Goal: Transaction & Acquisition: Obtain resource

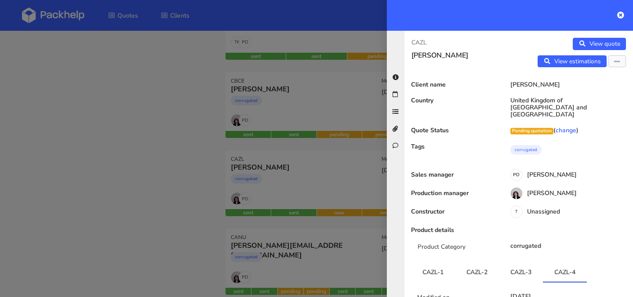
scroll to position [689, 0]
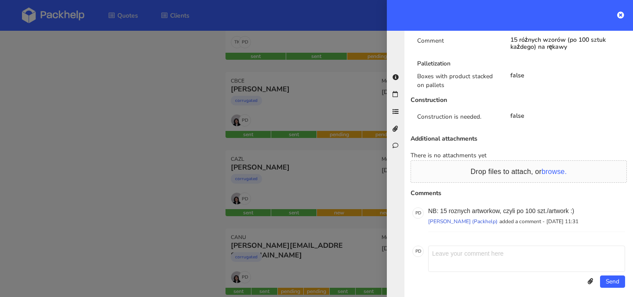
click at [187, 118] on div at bounding box center [316, 148] width 633 height 297
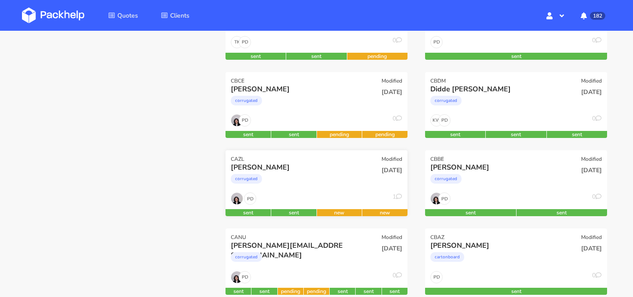
click at [334, 181] on div "corrugated" at bounding box center [289, 181] width 117 height 18
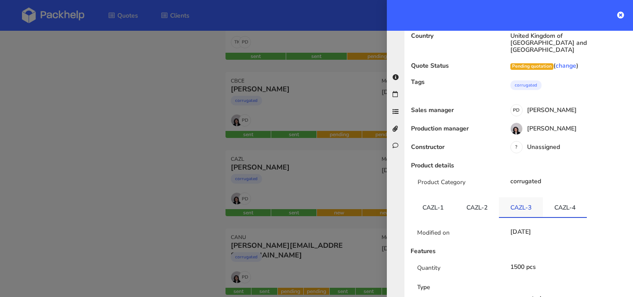
scroll to position [69, 0]
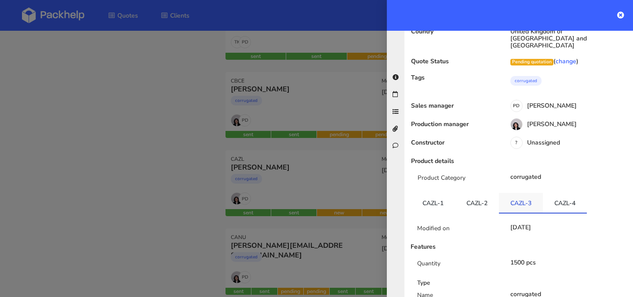
click at [523, 203] on link "CAZL-3" at bounding box center [521, 202] width 44 height 19
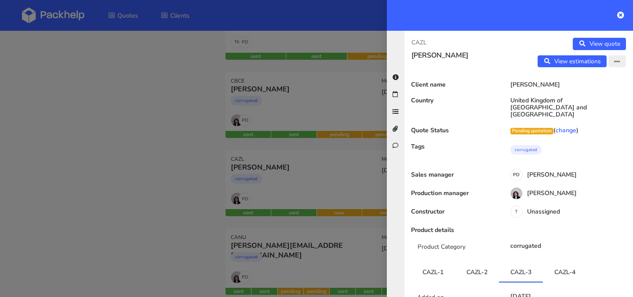
click at [611, 64] on button "button" at bounding box center [618, 61] width 18 height 12
click at [597, 81] on link "Edit quote" at bounding box center [588, 80] width 77 height 15
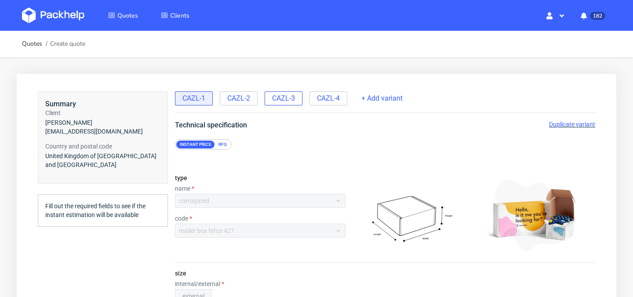
click at [284, 104] on div "CAZL-3" at bounding box center [284, 98] width 38 height 14
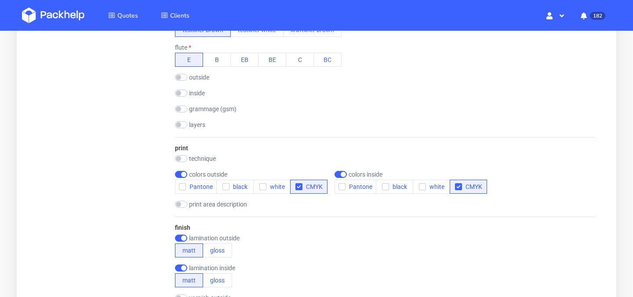
scroll to position [440, 0]
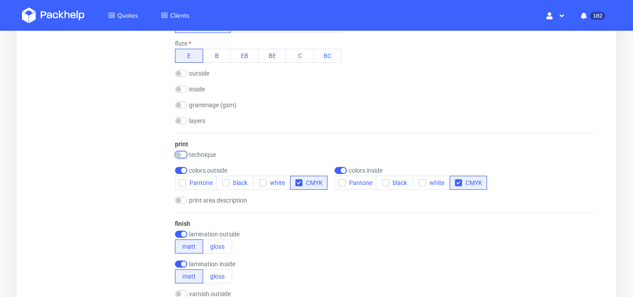
click at [183, 154] on input "checkbox" at bounding box center [181, 154] width 12 height 7
checkbox input "true"
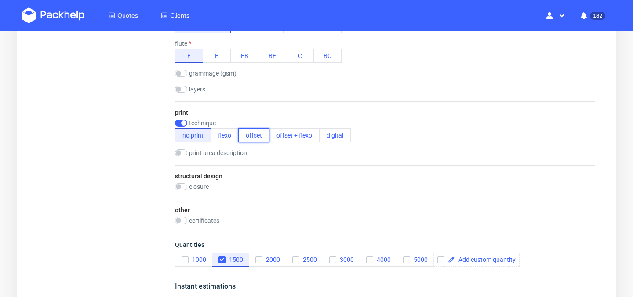
click at [263, 133] on button "offset" at bounding box center [253, 135] width 31 height 14
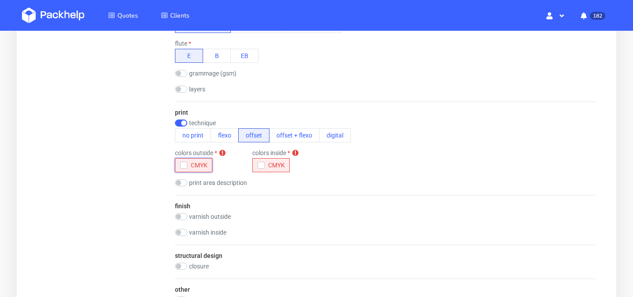
click at [185, 163] on icon "button" at bounding box center [184, 165] width 6 height 6
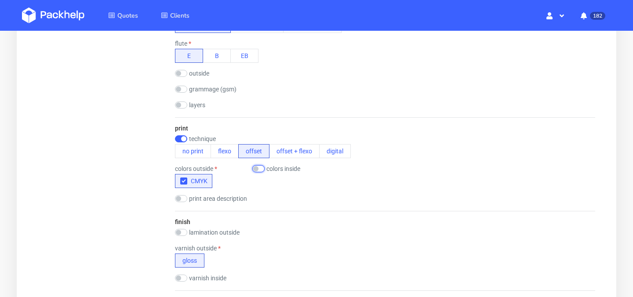
click at [259, 172] on input "checkbox" at bounding box center [258, 168] width 12 height 7
checkbox input "true"
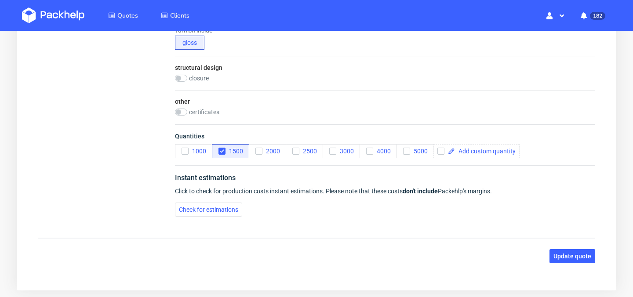
scroll to position [730, 0]
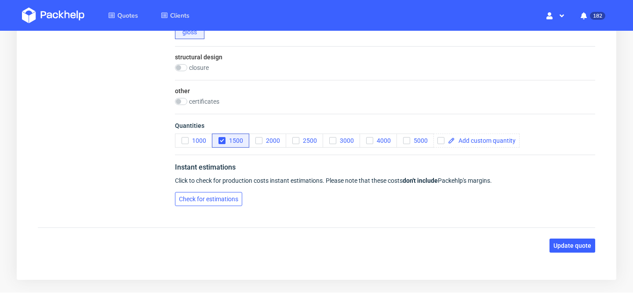
click at [223, 204] on button "Check for estimations" at bounding box center [208, 199] width 67 height 14
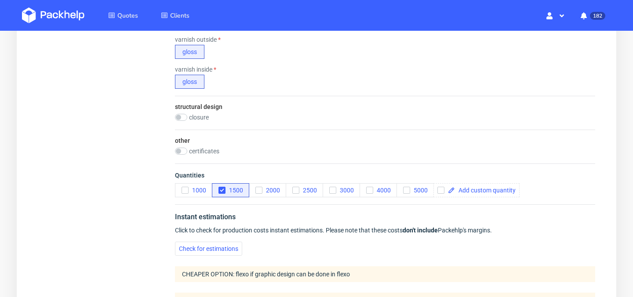
scroll to position [836, 0]
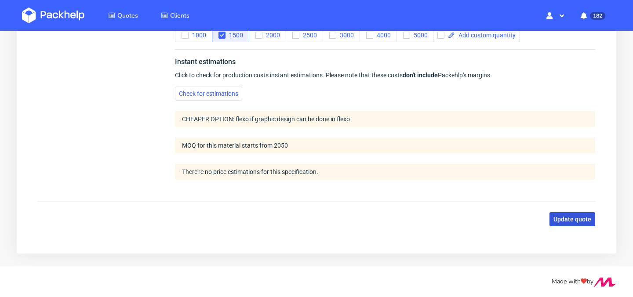
click at [565, 220] on span "Update quote" at bounding box center [573, 219] width 38 height 6
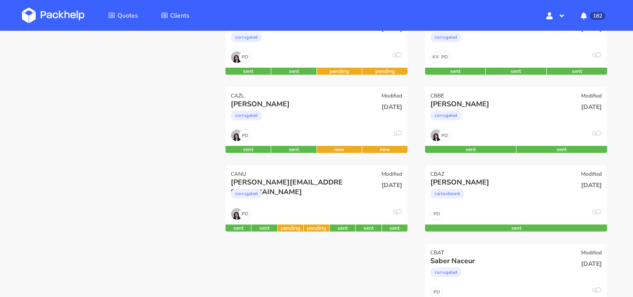
scroll to position [216, 0]
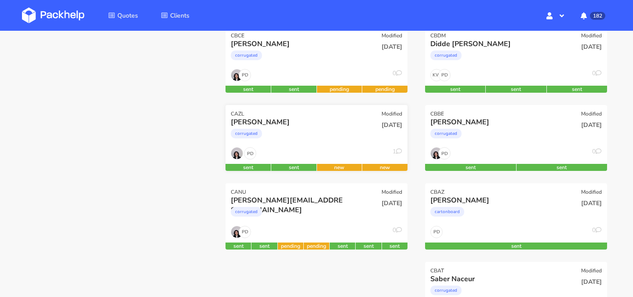
click at [347, 130] on div "corrugated" at bounding box center [289, 136] width 117 height 18
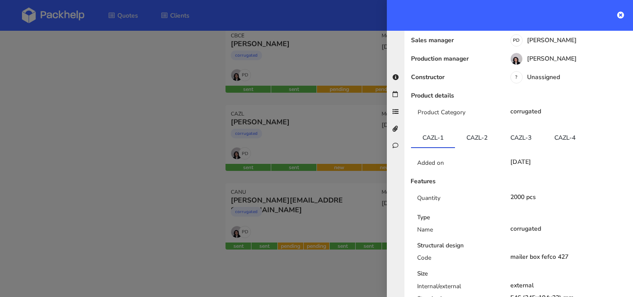
scroll to position [0, 0]
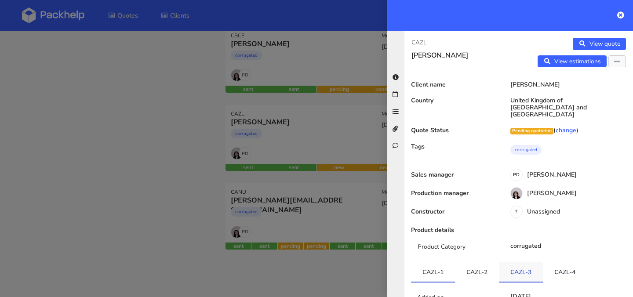
click at [523, 272] on link "CAZL-3" at bounding box center [521, 271] width 44 height 19
click at [613, 63] on button "button" at bounding box center [618, 61] width 18 height 12
click at [601, 78] on link "Edit quote" at bounding box center [588, 80] width 77 height 15
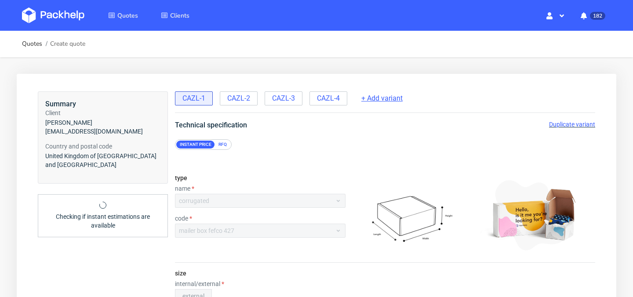
click at [383, 100] on span "+ Add variant" at bounding box center [382, 99] width 41 height 10
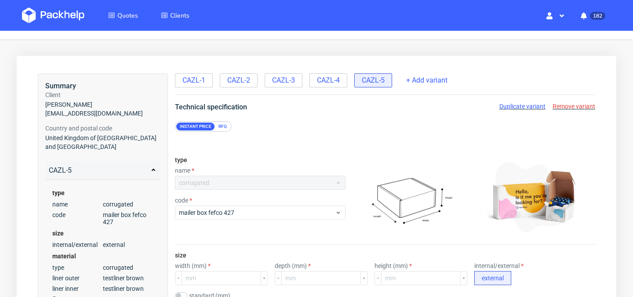
scroll to position [16, 0]
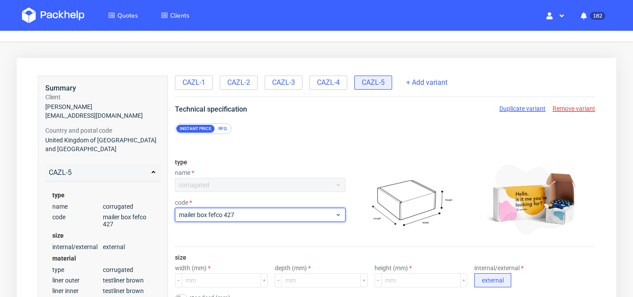
click at [325, 220] on div "mailer box fefco 427" at bounding box center [260, 215] width 171 height 14
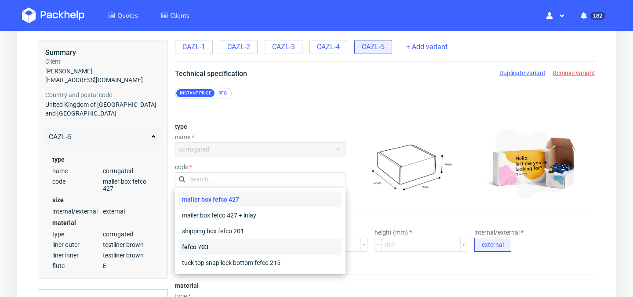
scroll to position [20, 0]
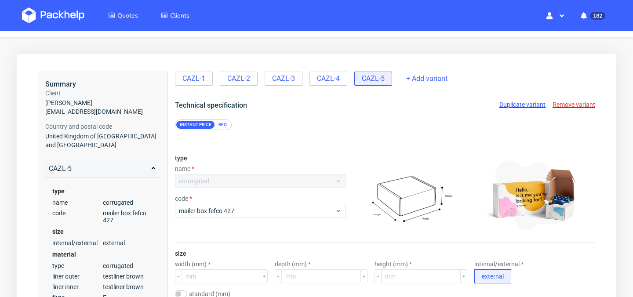
click at [223, 125] on div "RFQ" at bounding box center [222, 125] width 15 height 8
click at [268, 183] on div "corrugated" at bounding box center [260, 181] width 171 height 14
click at [582, 107] on span "Remove variant" at bounding box center [574, 104] width 43 height 7
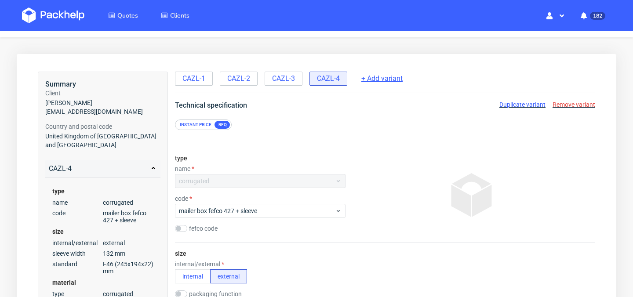
click at [392, 80] on span "+ Add variant" at bounding box center [382, 79] width 41 height 10
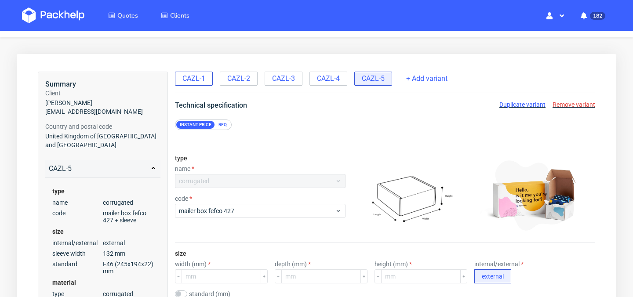
click at [198, 81] on span "CAZL-1" at bounding box center [194, 79] width 23 height 10
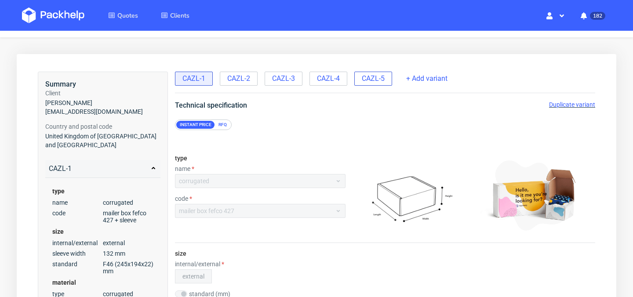
click at [379, 77] on span "CAZL-5" at bounding box center [373, 79] width 23 height 10
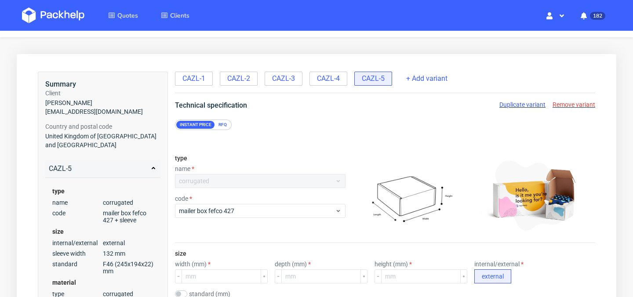
click at [317, 183] on div "corrugated" at bounding box center [260, 181] width 171 height 14
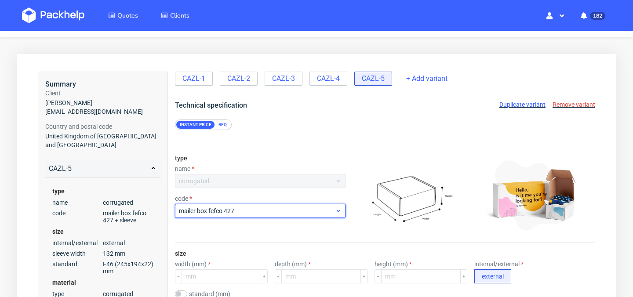
click at [317, 215] on span "mailer box fefco 427" at bounding box center [257, 211] width 156 height 9
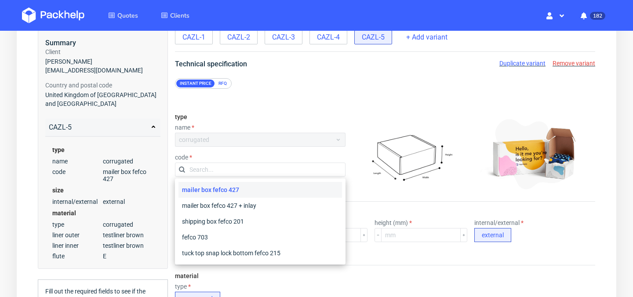
scroll to position [79, 0]
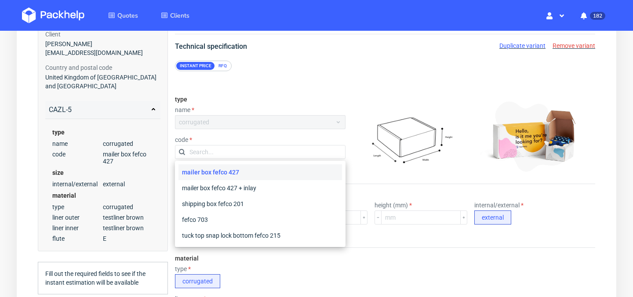
click at [222, 65] on div "RFQ" at bounding box center [222, 66] width 15 height 8
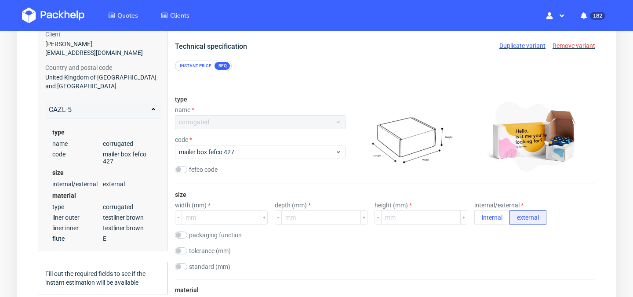
click at [262, 121] on div "corrugated" at bounding box center [260, 122] width 171 height 14
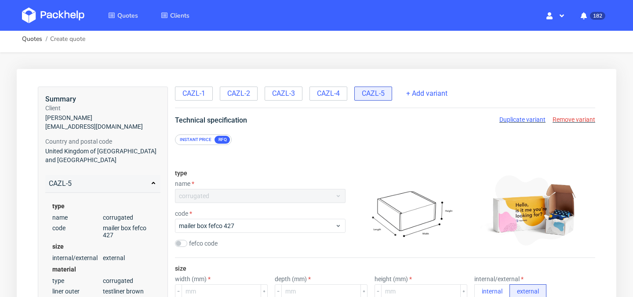
scroll to position [0, 0]
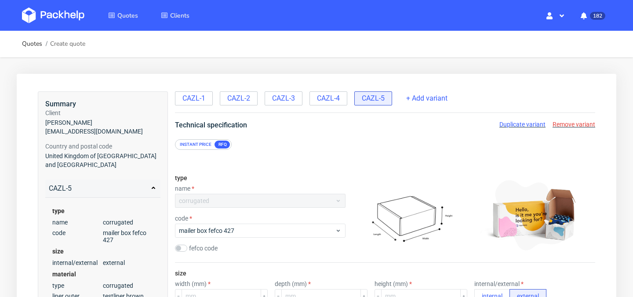
click at [570, 127] on span "Remove variant" at bounding box center [574, 124] width 43 height 7
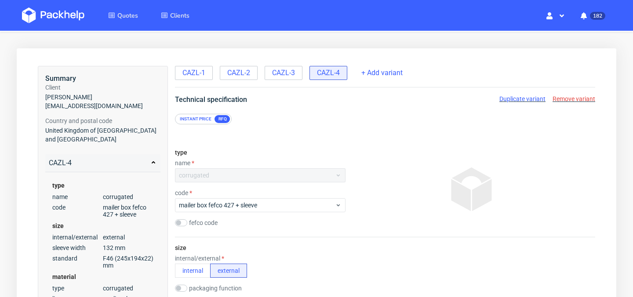
scroll to position [17, 0]
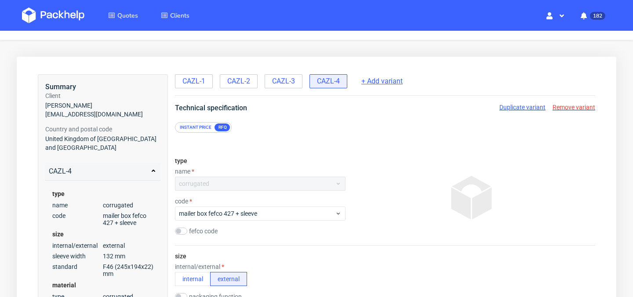
click at [375, 79] on span "+ Add variant" at bounding box center [382, 82] width 41 height 10
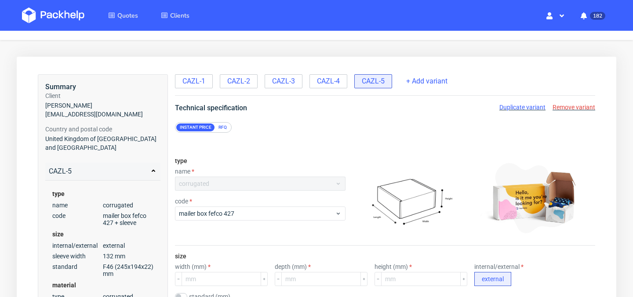
click at [222, 130] on div "RFQ" at bounding box center [222, 128] width 15 height 8
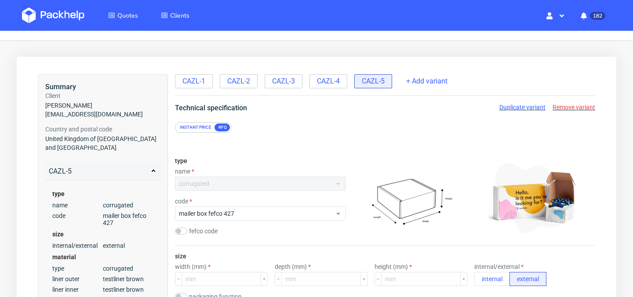
click at [196, 128] on div "Instant price" at bounding box center [195, 128] width 39 height 8
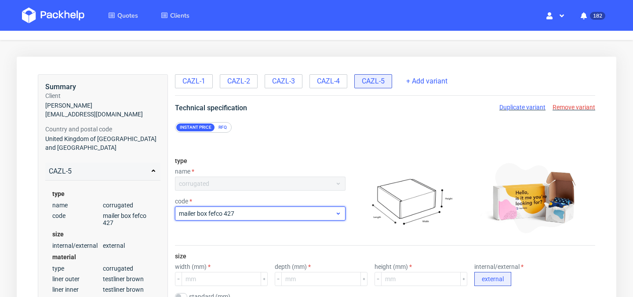
click at [260, 215] on span "mailer box fefco 427" at bounding box center [257, 213] width 156 height 9
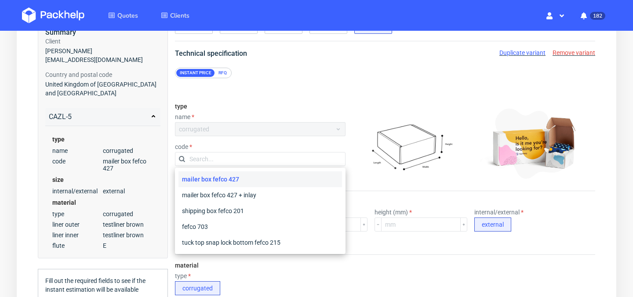
scroll to position [86, 0]
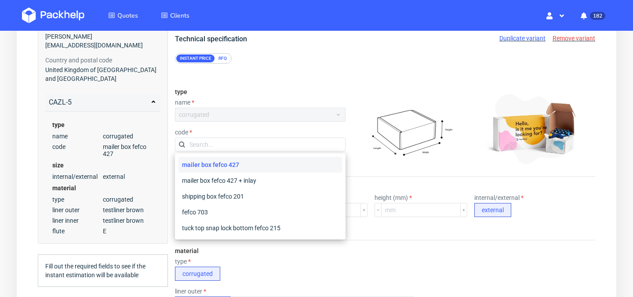
click at [218, 62] on div "RFQ" at bounding box center [222, 59] width 15 height 8
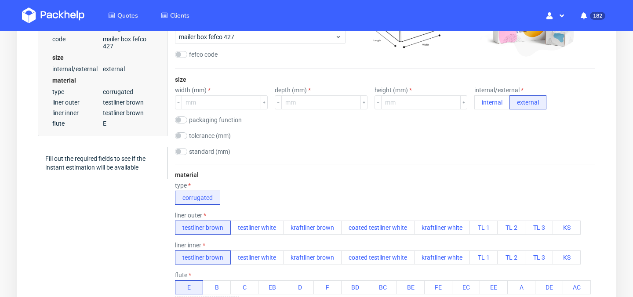
scroll to position [0, 0]
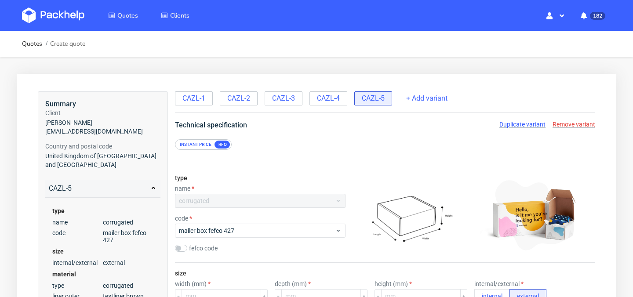
click at [278, 204] on div "corrugated" at bounding box center [260, 201] width 171 height 14
click at [340, 195] on div "corrugated" at bounding box center [260, 201] width 171 height 14
click at [583, 123] on span "Remove variant" at bounding box center [574, 124] width 43 height 7
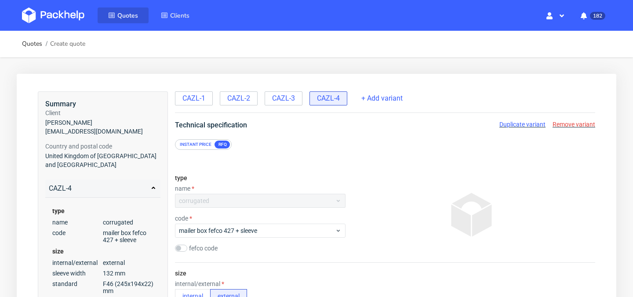
click at [126, 18] on span "Quotes" at bounding box center [127, 15] width 21 height 8
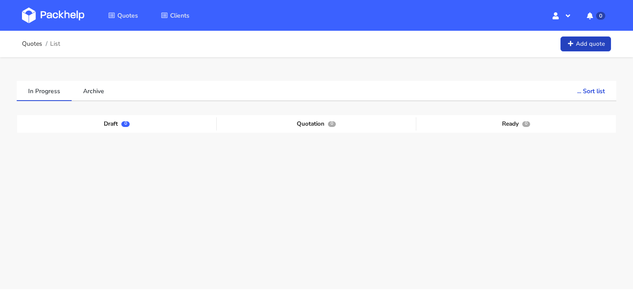
click at [584, 48] on link "Add quote" at bounding box center [586, 44] width 51 height 15
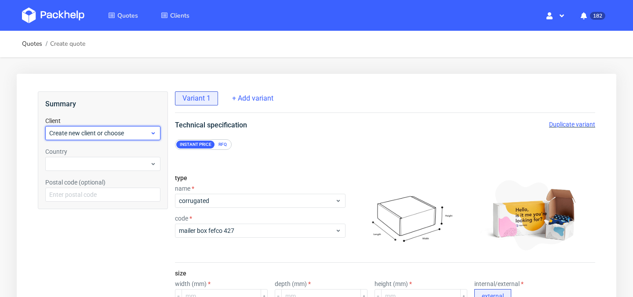
click at [132, 137] on span "Create new client or choose" at bounding box center [99, 133] width 101 height 9
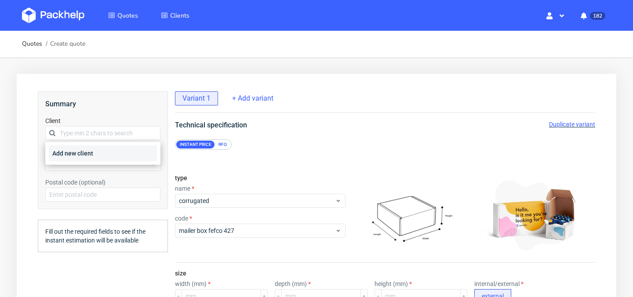
click at [126, 153] on div "Add new client" at bounding box center [103, 154] width 108 height 16
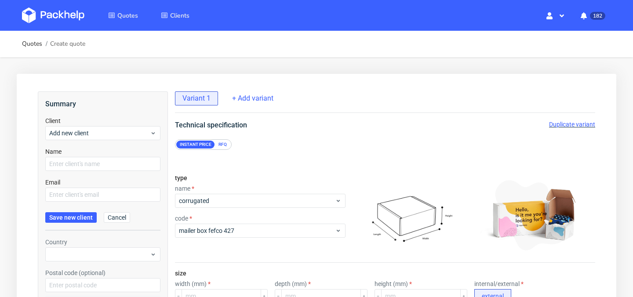
click at [100, 173] on form "Client Add new client Name Email Save new client Cancel" at bounding box center [102, 174] width 115 height 114
click at [105, 167] on input "text" at bounding box center [102, 164] width 115 height 14
type input "k"
type input "a"
type input "[PERSON_NAME]"
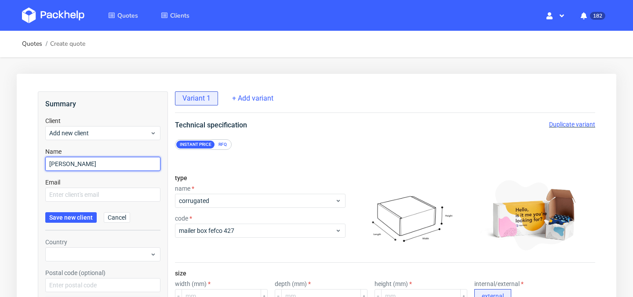
drag, startPoint x: 117, startPoint y: 168, endPoint x: 40, endPoint y: 168, distance: 77.0
click at [40, 168] on div "Summary Client Add new client Name [PERSON_NAME] Email Save new client Cancel C…" at bounding box center [103, 268] width 130 height 355
drag, startPoint x: 102, startPoint y: 162, endPoint x: 39, endPoint y: 157, distance: 62.7
click at [40, 157] on div "Summary Client Add new client Name [PERSON_NAME] Email Save new client Cancel C…" at bounding box center [103, 268] width 130 height 355
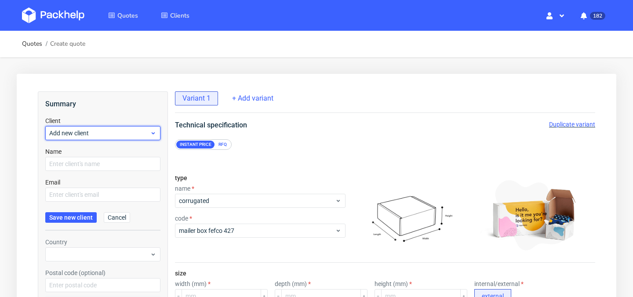
click at [87, 134] on span "Add new client" at bounding box center [99, 133] width 101 height 9
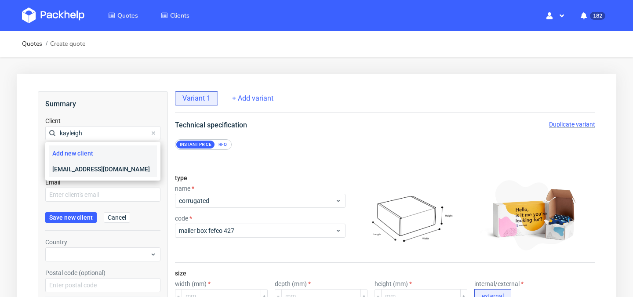
type input "kayleigh"
click at [99, 169] on div "[EMAIL_ADDRESS][DOMAIN_NAME]" at bounding box center [103, 169] width 108 height 16
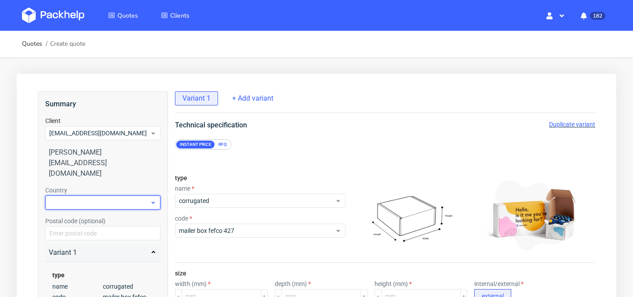
click at [102, 196] on div at bounding box center [102, 203] width 115 height 14
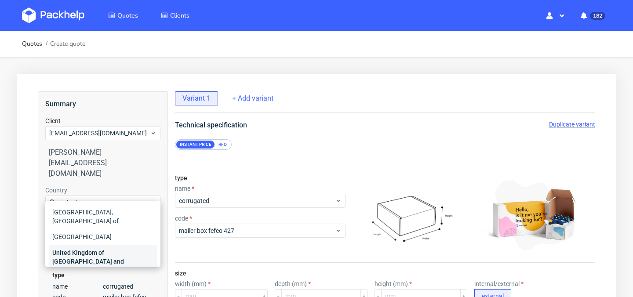
type input "united"
click at [103, 246] on div "United Kingdom of [GEOGRAPHIC_DATA] and [GEOGRAPHIC_DATA]" at bounding box center [103, 261] width 108 height 33
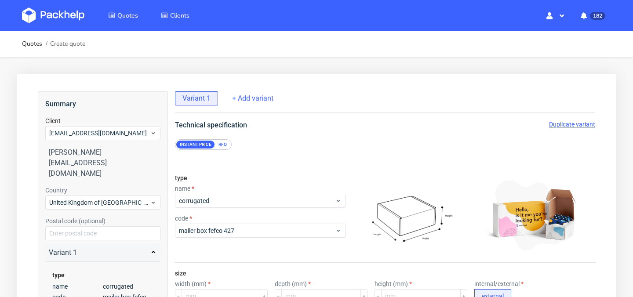
click at [38, 217] on div "Summary Client [EMAIL_ADDRESS][DOMAIN_NAME] [PERSON_NAME][GEOGRAPHIC_DATA] [EMA…" at bounding box center [103, 242] width 130 height 303
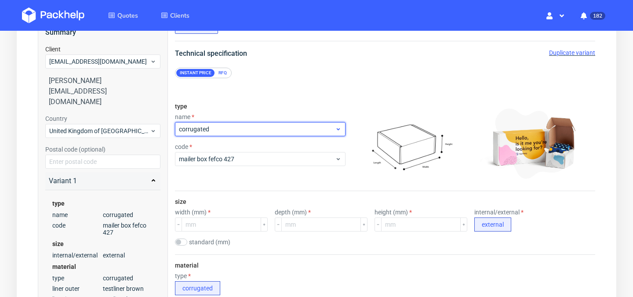
click at [271, 129] on span "corrugated" at bounding box center [257, 129] width 156 height 9
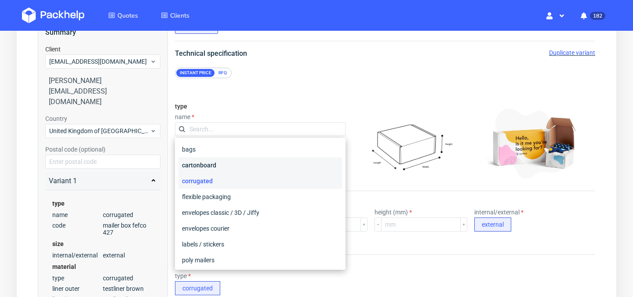
click at [255, 160] on div "cartonboard" at bounding box center [261, 165] width 164 height 16
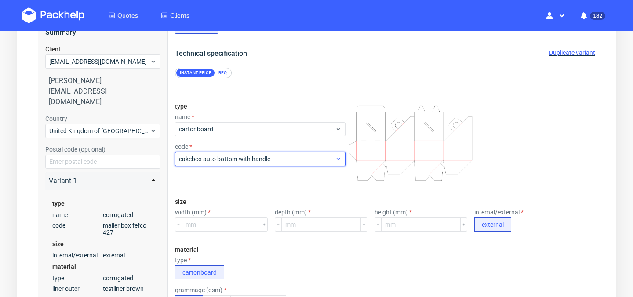
click at [282, 163] on span "cakebox auto bottom with handle" at bounding box center [257, 159] width 156 height 9
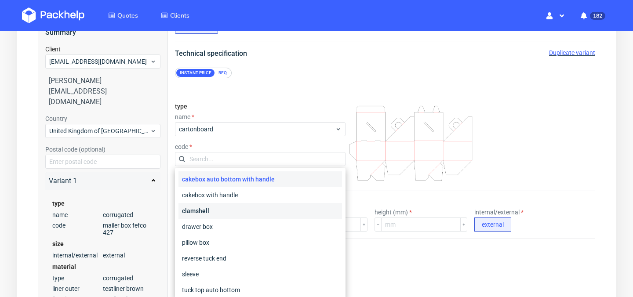
scroll to position [33, 0]
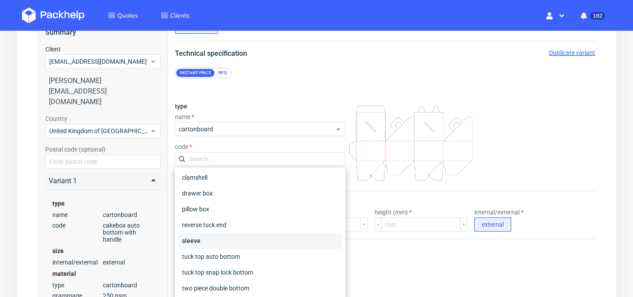
click at [252, 239] on div "sleeve" at bounding box center [261, 241] width 164 height 16
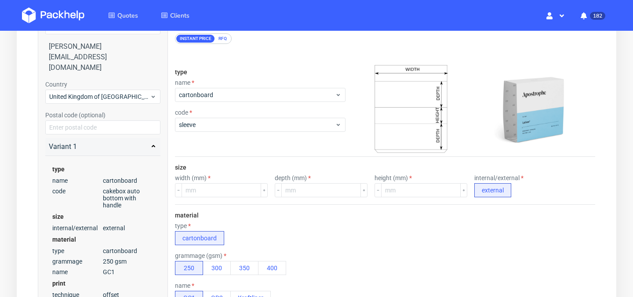
scroll to position [113, 0]
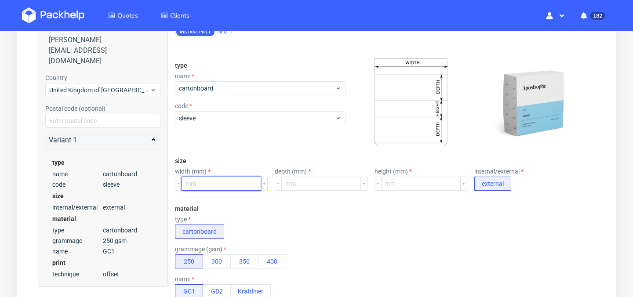
click at [229, 187] on input "number" at bounding box center [222, 184] width 80 height 14
click at [269, 212] on div "material type cartonboard grammage (gsm) 250 300 350 400 name GC1 GD2 Kraftliner" at bounding box center [385, 252] width 421 height 108
click at [228, 183] on input "number" at bounding box center [222, 184] width 80 height 14
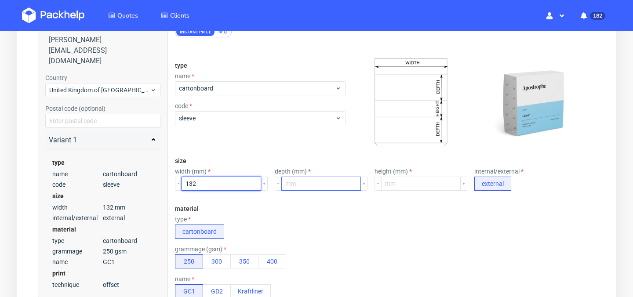
type input "132"
click at [298, 185] on input "number" at bounding box center [322, 184] width 80 height 14
type input "194"
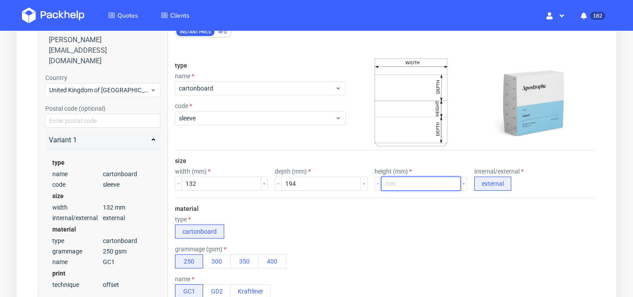
click at [386, 186] on input "number" at bounding box center [421, 184] width 80 height 14
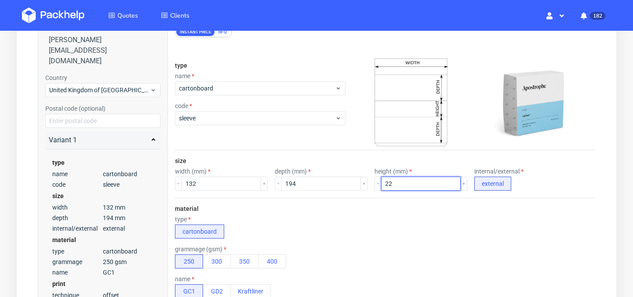
type input "22"
click at [382, 220] on div "type cartonboard" at bounding box center [385, 227] width 421 height 23
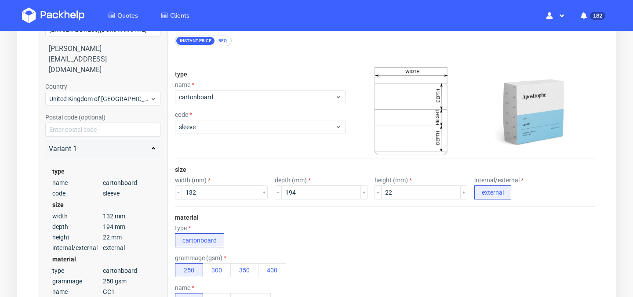
scroll to position [101, 0]
